Goal: Task Accomplishment & Management: Manage account settings

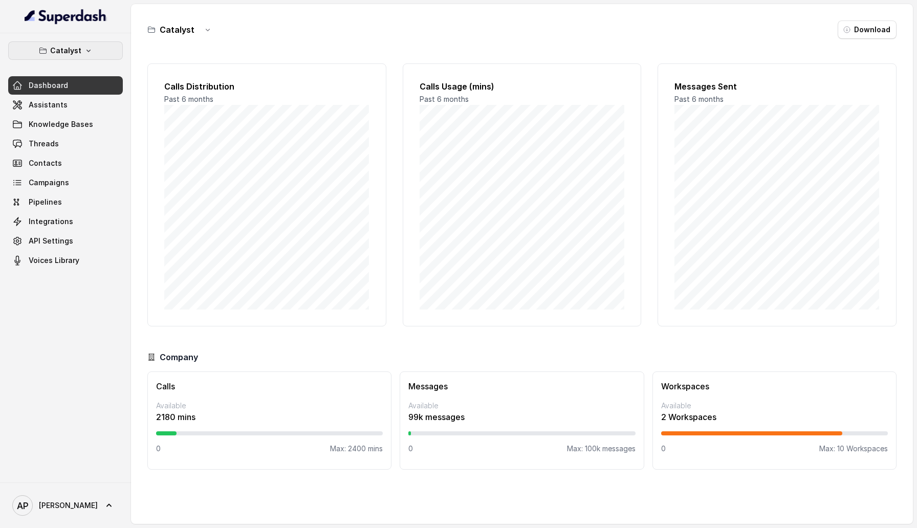
click at [102, 52] on button "Catalyst" at bounding box center [65, 50] width 115 height 18
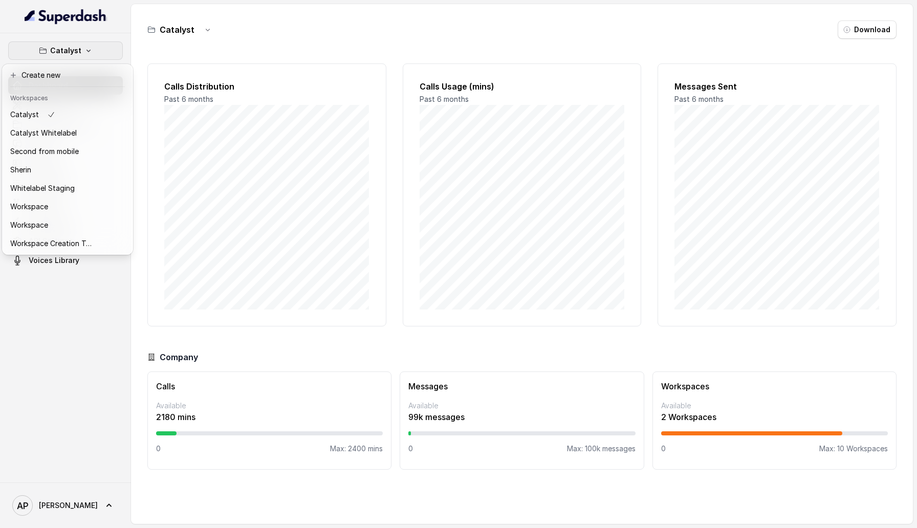
click at [56, 479] on div "Catalyst Dashboard Assistants Knowledge Bases Threads Contacts Campaigns Pipeli…" at bounding box center [65, 257] width 131 height 449
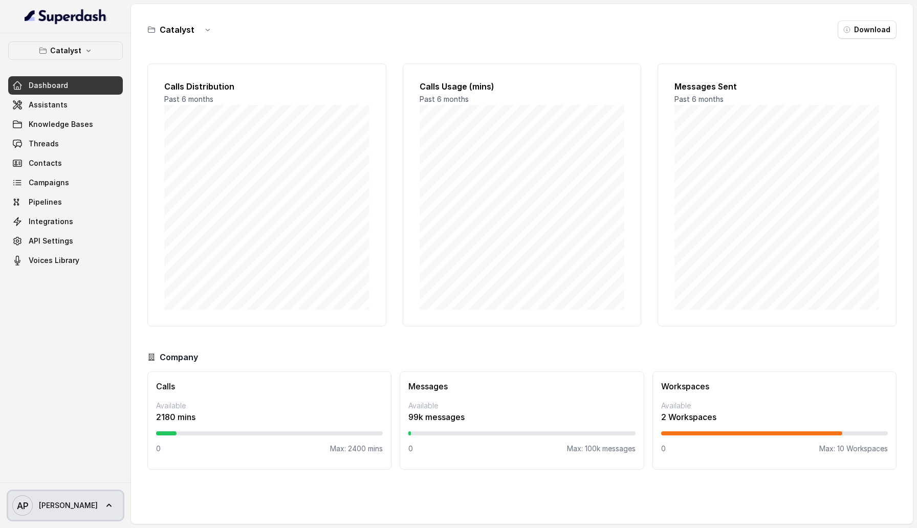
click at [56, 501] on span "Abhinav" at bounding box center [68, 506] width 59 height 10
click at [56, 465] on link "Account" at bounding box center [67, 457] width 127 height 18
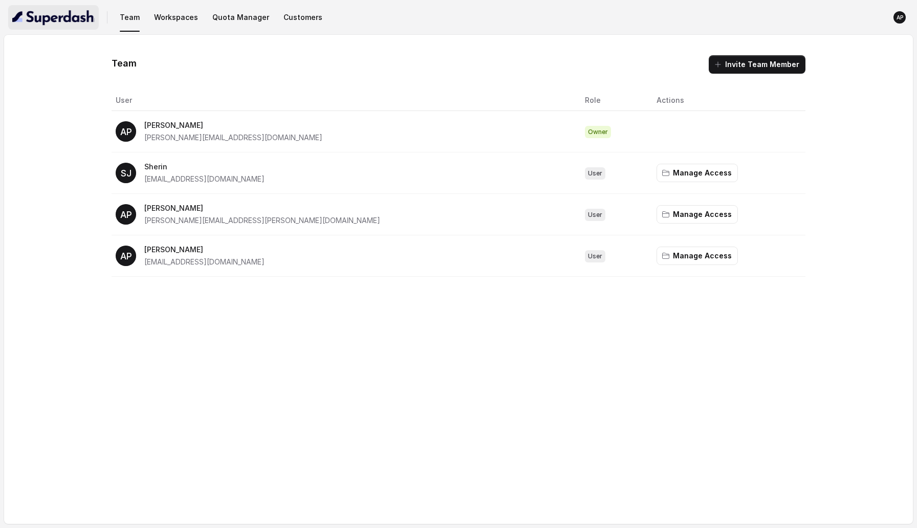
click at [79, 20] on img "button" at bounding box center [53, 17] width 82 height 16
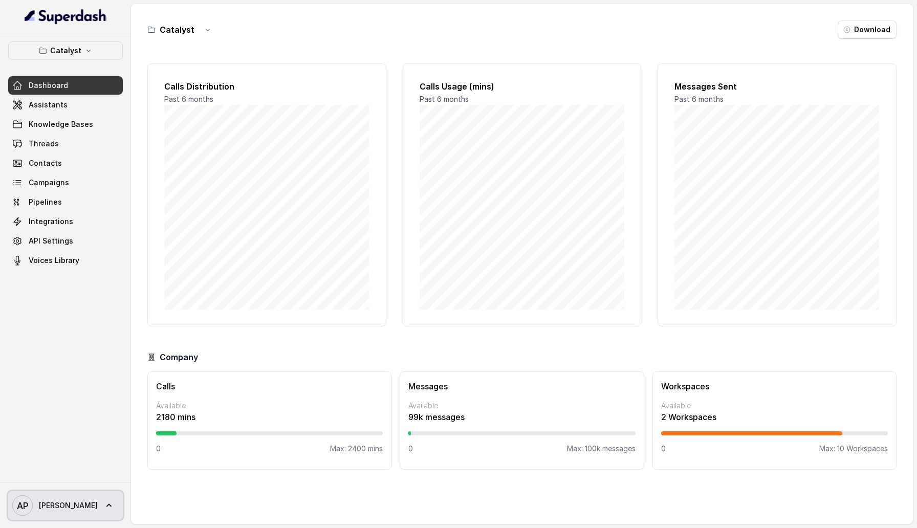
click at [67, 507] on span "Abhinav" at bounding box center [68, 506] width 59 height 10
click at [59, 482] on link "Logout" at bounding box center [67, 476] width 127 height 18
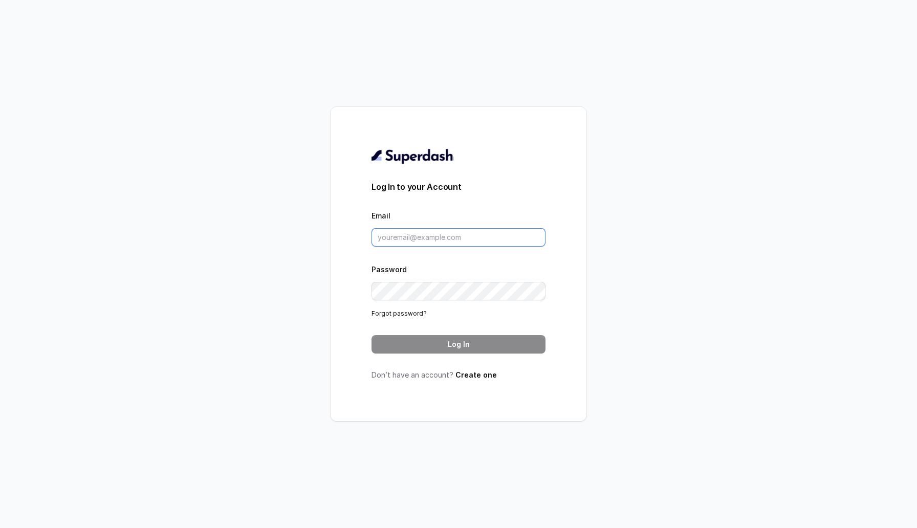
click at [484, 236] on input "Email" at bounding box center [459, 237] width 174 height 18
type input "sherinjacob20@gmail.com"
click at [447, 347] on button "Log In" at bounding box center [459, 344] width 174 height 18
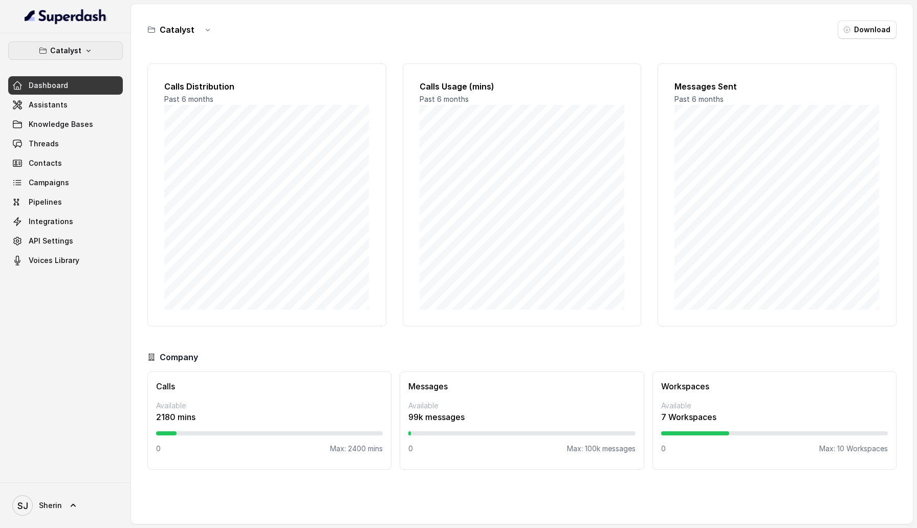
click at [79, 55] on p "Catalyst" at bounding box center [65, 51] width 31 height 12
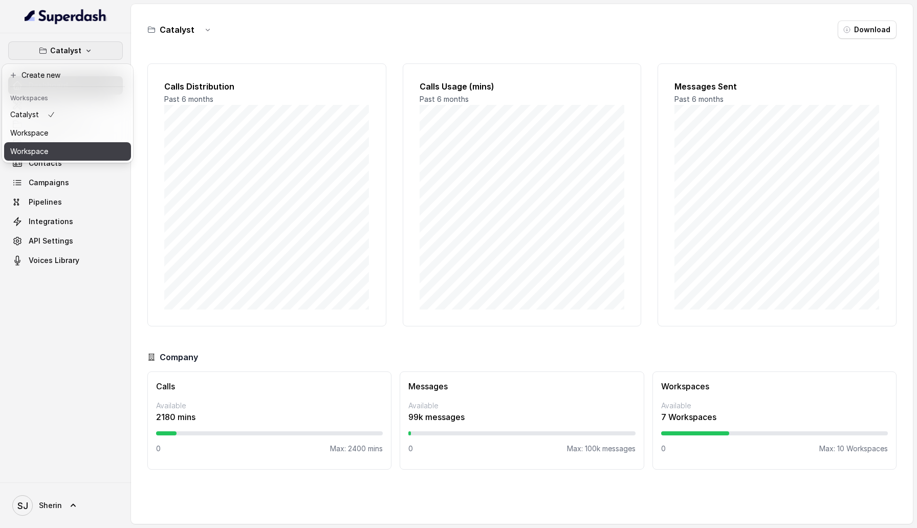
click at [62, 151] on button "Workspace" at bounding box center [67, 151] width 127 height 18
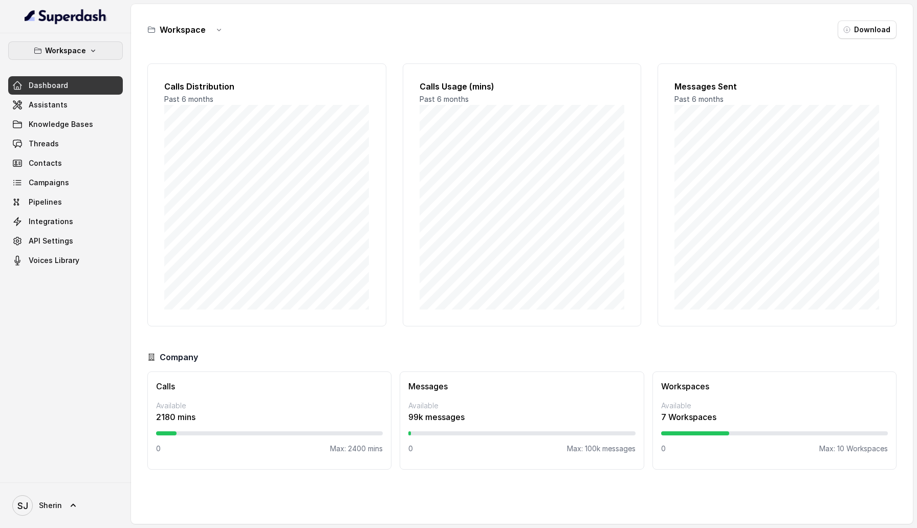
click at [92, 52] on icon "button" at bounding box center [93, 51] width 8 height 8
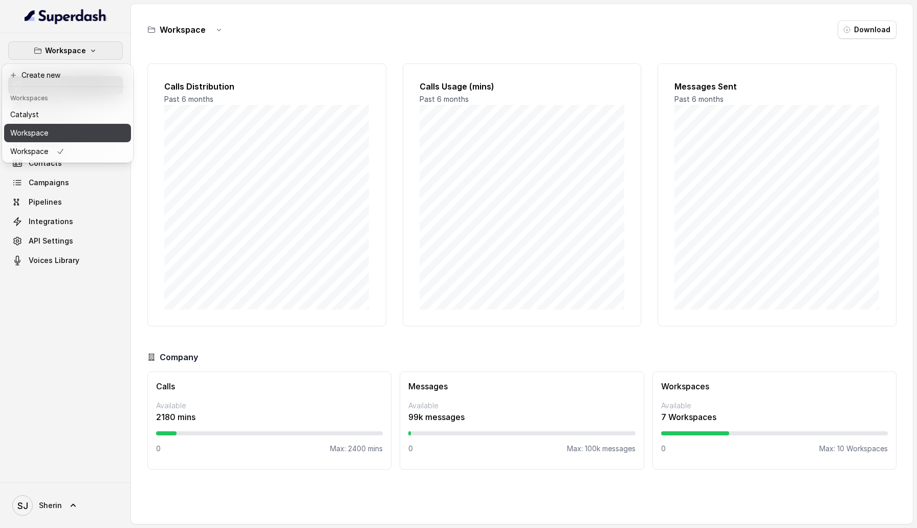
click at [53, 137] on div "Workspace" at bounding box center [37, 133] width 54 height 12
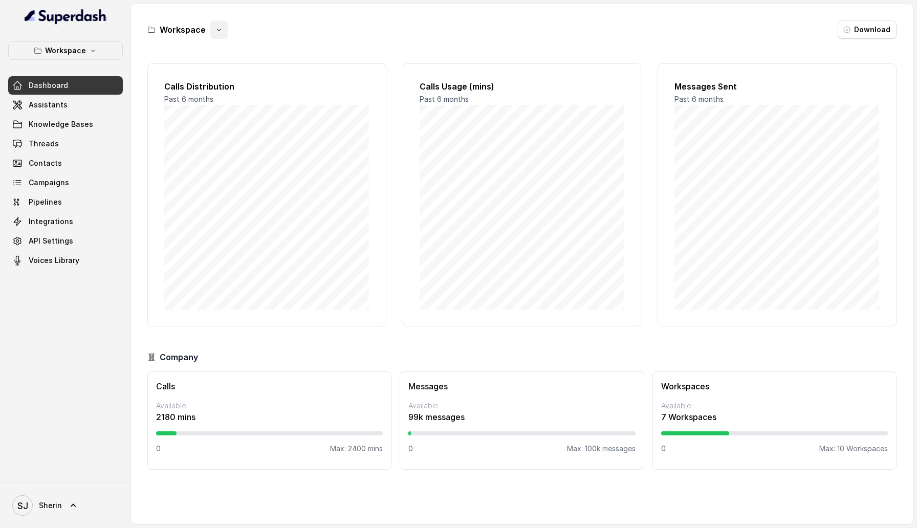
click at [221, 29] on icon "button" at bounding box center [219, 30] width 8 height 8
click at [223, 57] on button "Duplicate" at bounding box center [218, 54] width 61 height 18
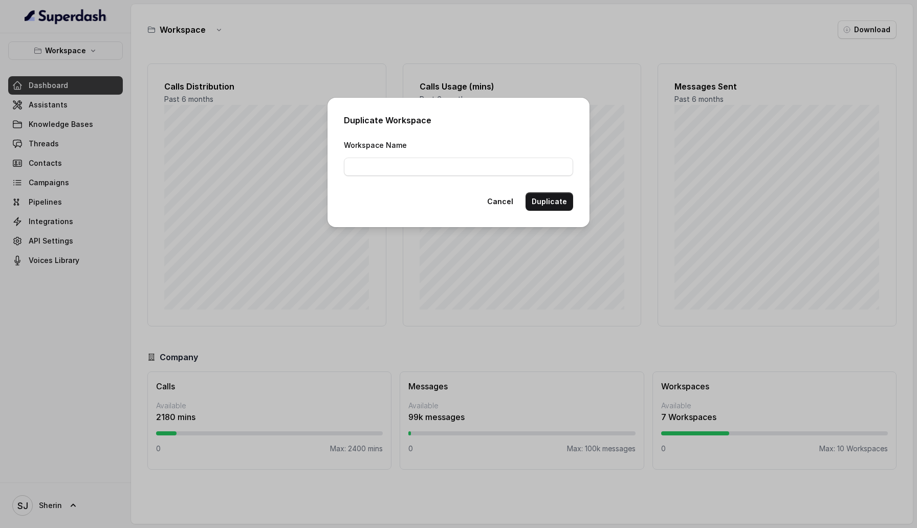
click at [514, 212] on div "Duplicate Workspace Workspace Name Cancel Duplicate" at bounding box center [459, 162] width 262 height 129
click at [512, 207] on button "Cancel" at bounding box center [500, 201] width 38 height 18
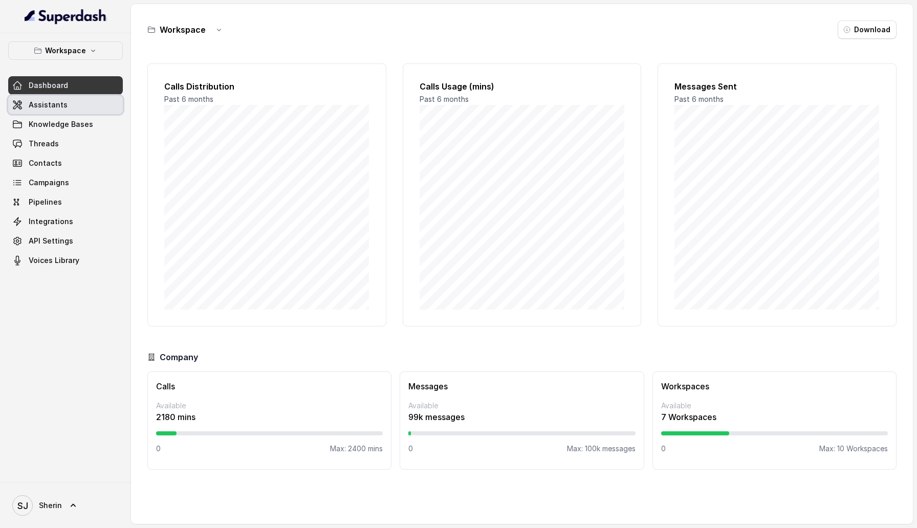
click at [73, 101] on link "Assistants" at bounding box center [65, 105] width 115 height 18
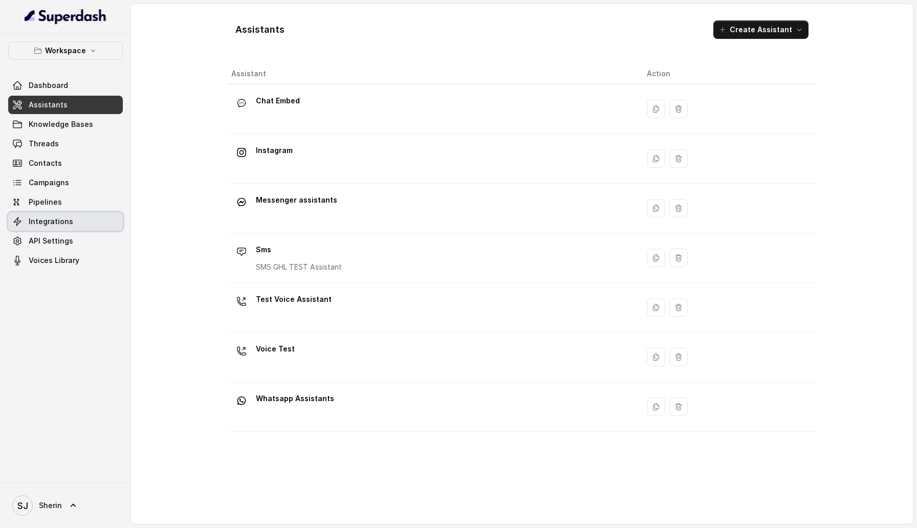
click at [45, 217] on span "Integrations" at bounding box center [51, 221] width 45 height 10
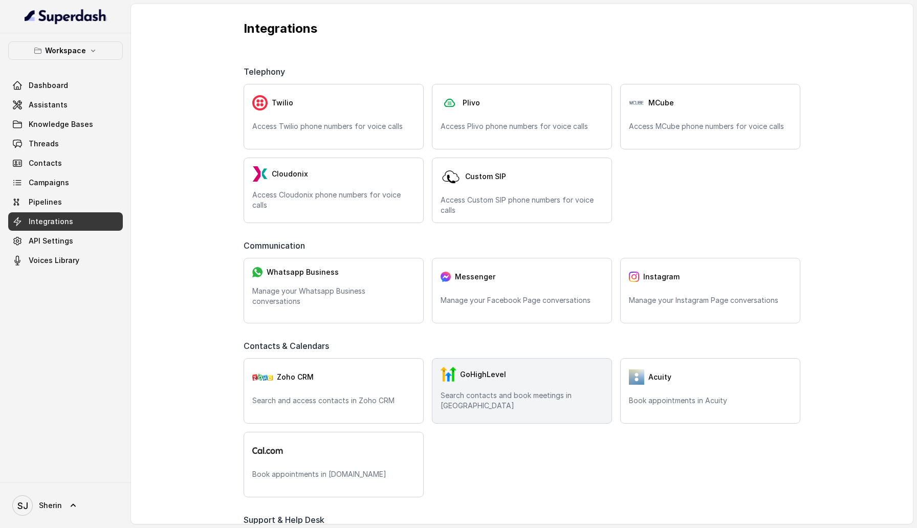
click at [512, 375] on div "GoHighLevel" at bounding box center [522, 374] width 163 height 15
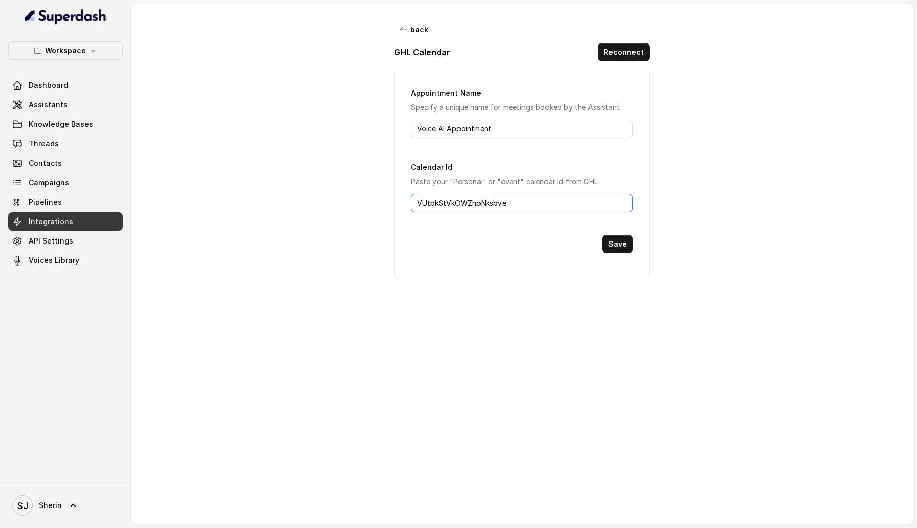
click at [475, 209] on input "VUtpkStVkOWZhpNksbve" at bounding box center [522, 203] width 222 height 18
click at [471, 203] on input "VUtpkStVkOWZhpNksbve" at bounding box center [522, 203] width 222 height 18
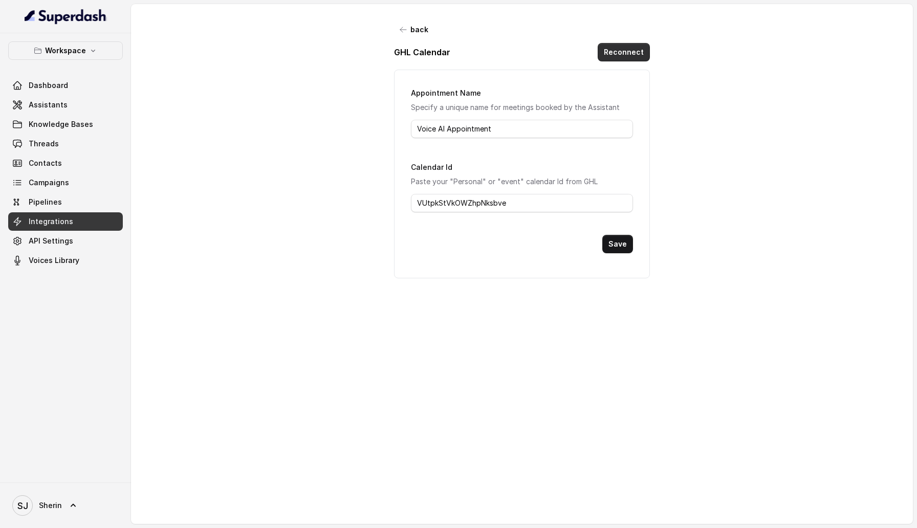
click at [616, 59] on button "Reconnect" at bounding box center [624, 52] width 52 height 18
click at [58, 246] on span "API Settings" at bounding box center [51, 241] width 45 height 10
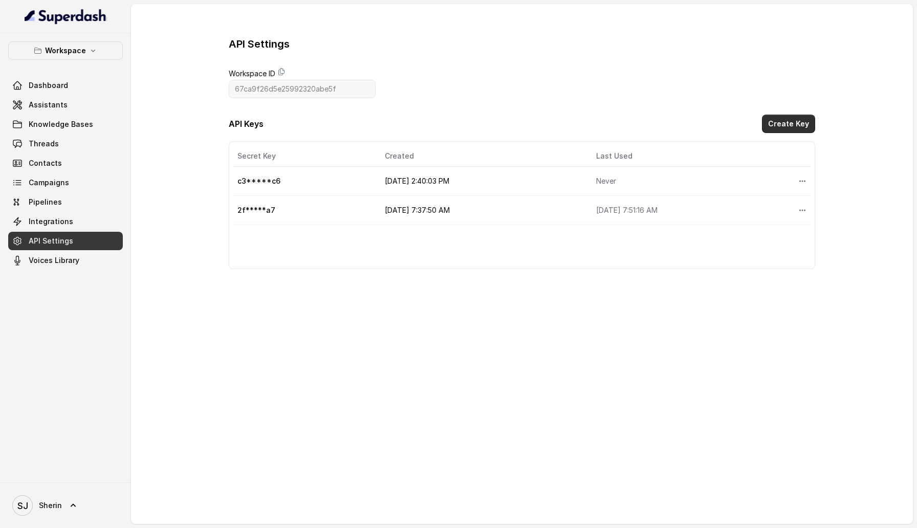
click at [787, 129] on button "Create Key" at bounding box center [788, 124] width 53 height 18
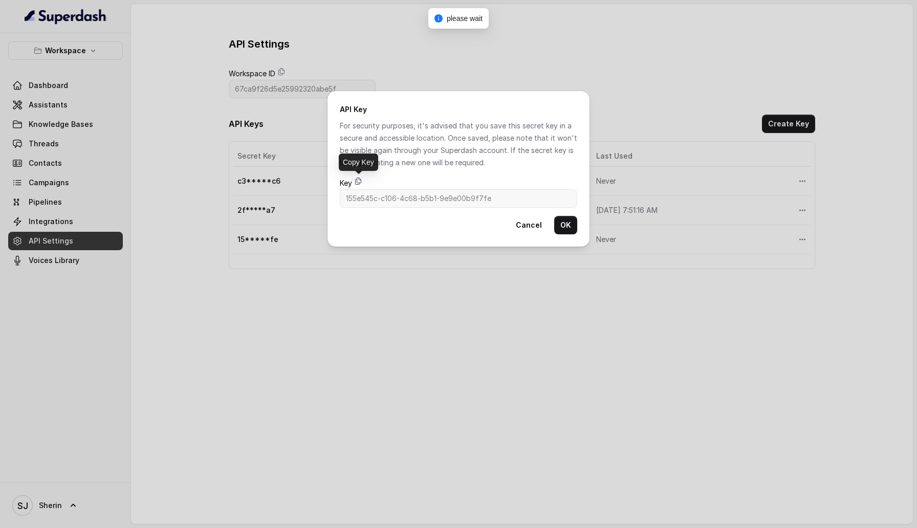
click at [360, 183] on icon at bounding box center [359, 181] width 6 height 7
click at [531, 229] on button "Cancel" at bounding box center [529, 225] width 38 height 18
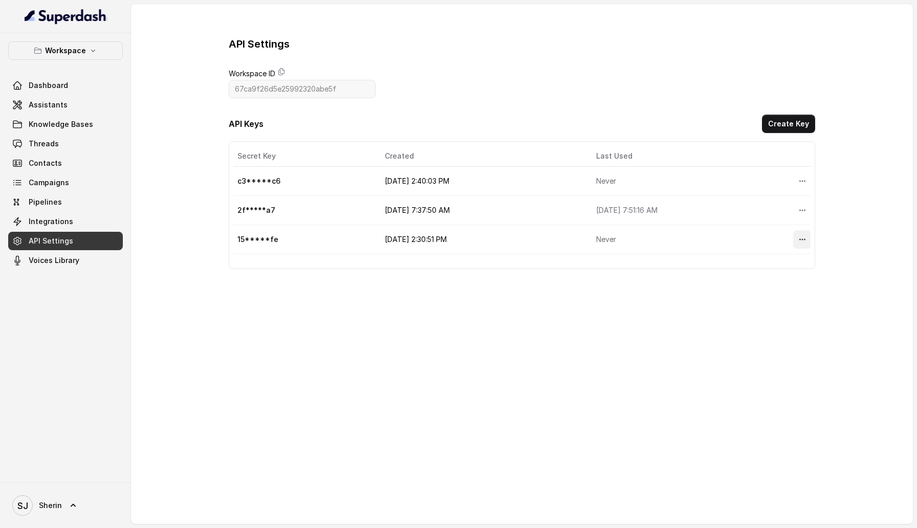
click at [800, 235] on button "More options" at bounding box center [802, 239] width 18 height 18
click at [774, 264] on button "Delete" at bounding box center [786, 264] width 51 height 18
click at [64, 266] on link "Voices Library" at bounding box center [65, 260] width 115 height 18
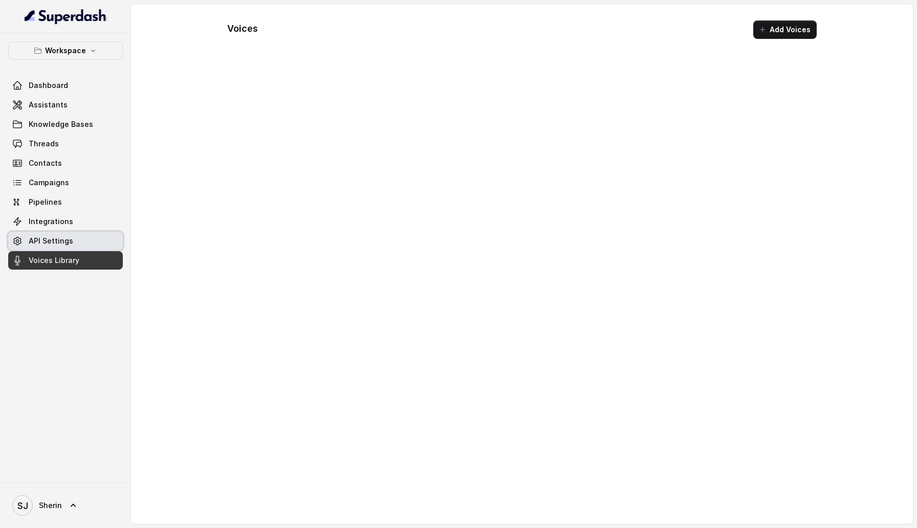
click at [64, 233] on link "API Settings" at bounding box center [65, 241] width 115 height 18
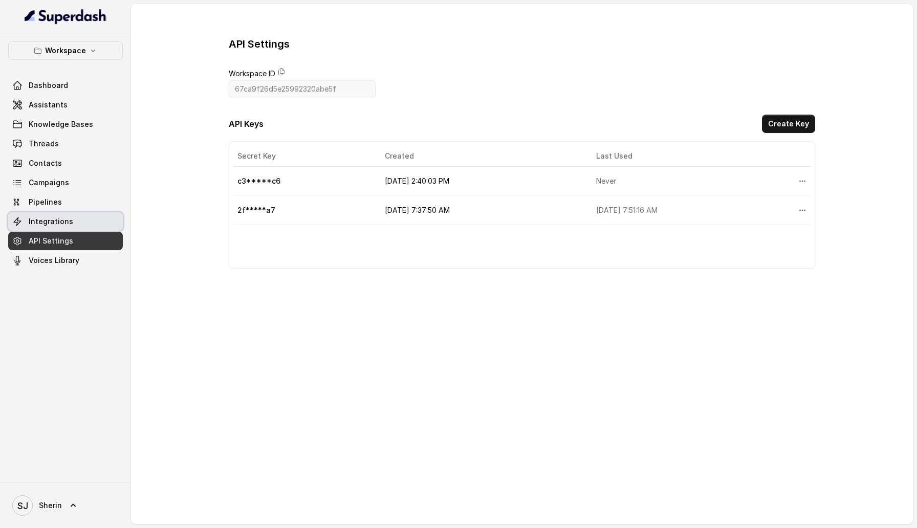
click at [49, 225] on span "Integrations" at bounding box center [51, 221] width 45 height 10
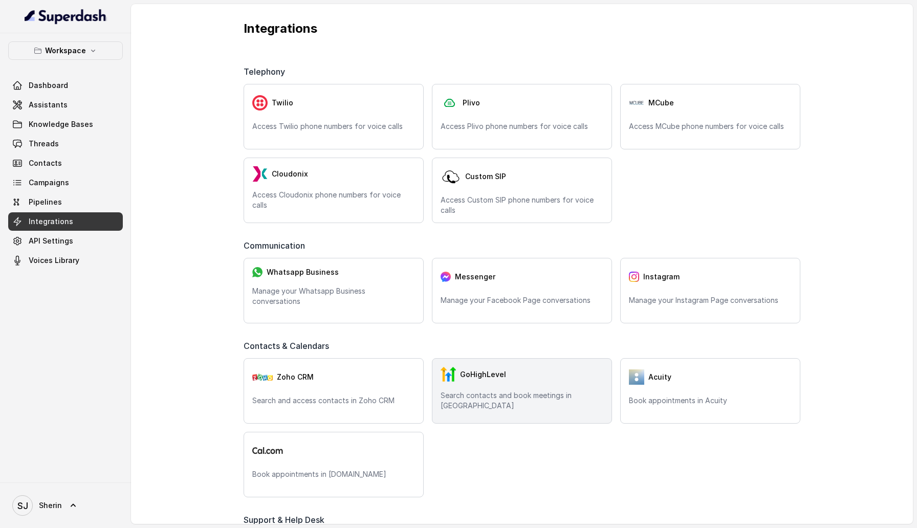
click at [494, 378] on span "GoHighLevel" at bounding box center [483, 374] width 46 height 10
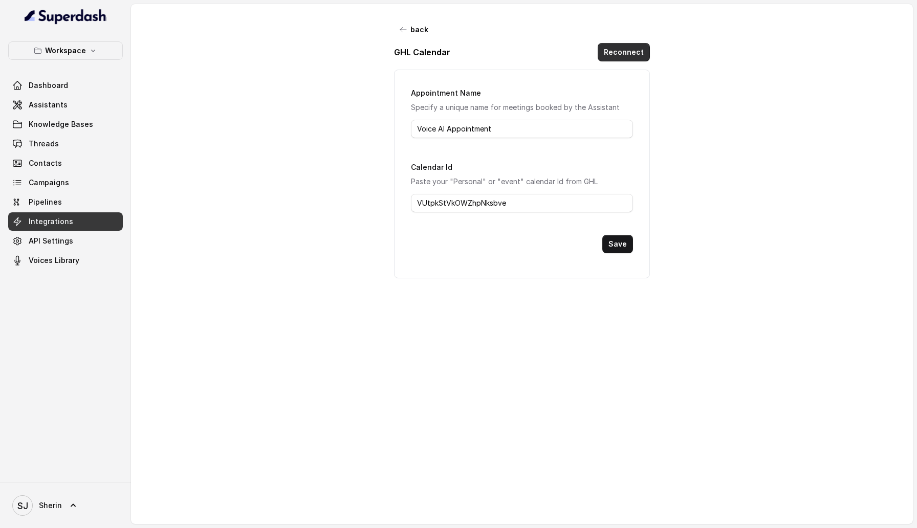
click at [611, 53] on button "Reconnect" at bounding box center [624, 52] width 52 height 18
click at [28, 242] on link "API Settings" at bounding box center [65, 241] width 115 height 18
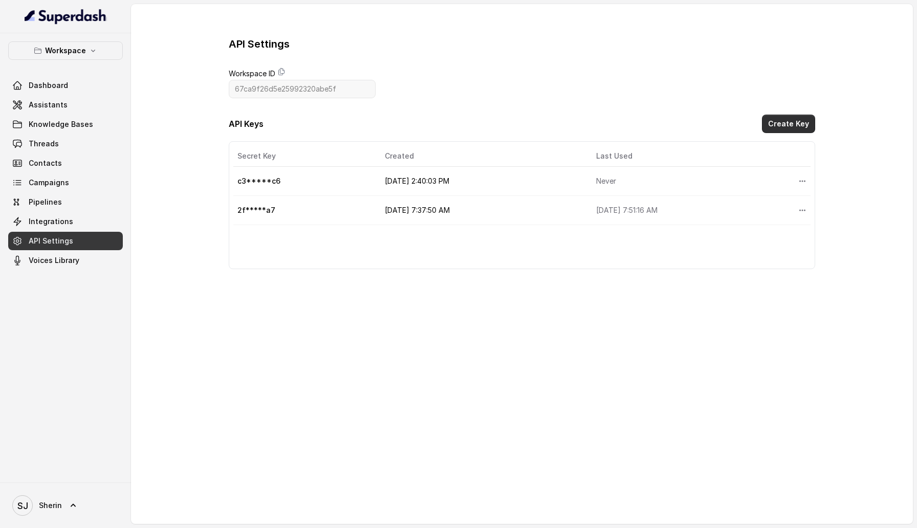
click at [808, 125] on button "Create Key" at bounding box center [788, 124] width 53 height 18
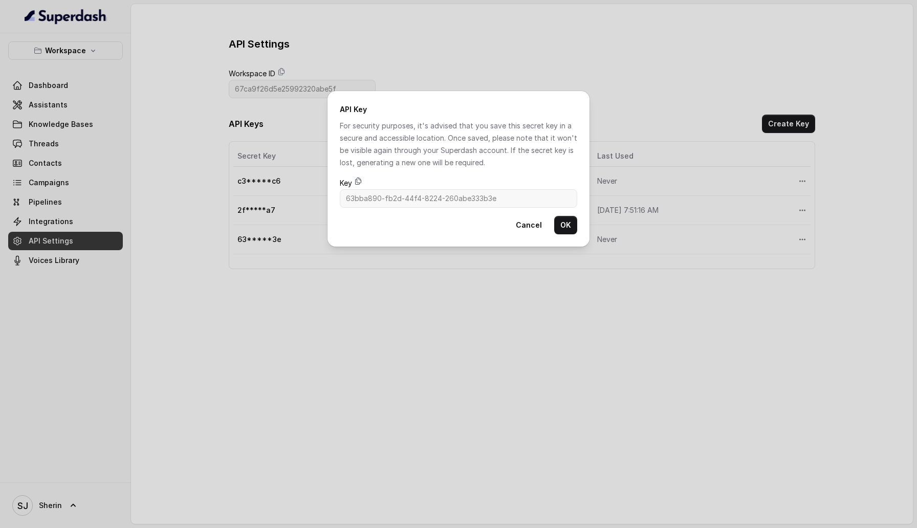
click at [360, 181] on icon at bounding box center [358, 181] width 8 height 8
click at [570, 225] on button "OK" at bounding box center [565, 225] width 23 height 18
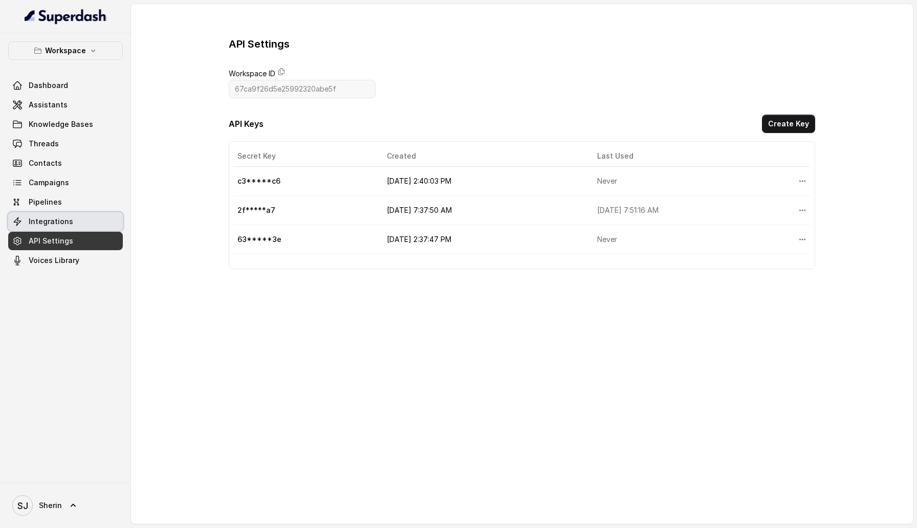
click at [47, 225] on span "Integrations" at bounding box center [51, 221] width 45 height 10
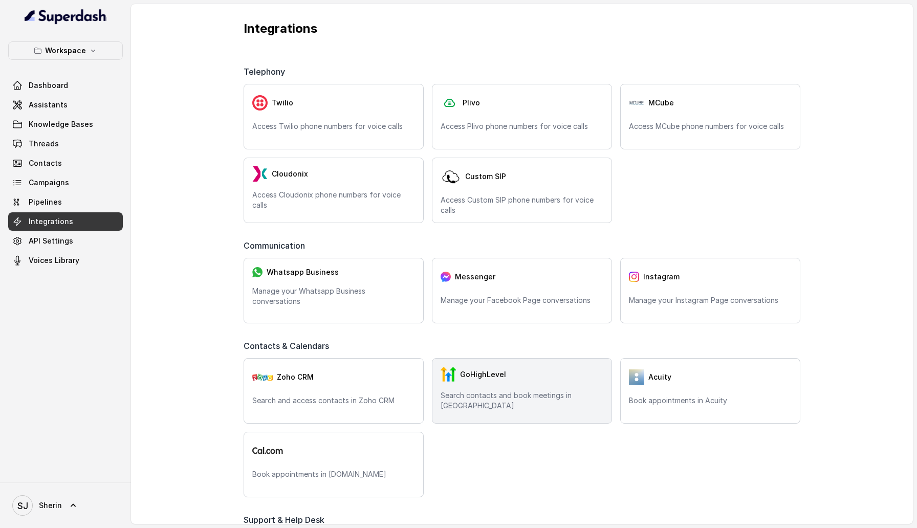
click at [544, 389] on div "GoHighLevel Search contacts and book meetings in GHL" at bounding box center [522, 391] width 180 height 66
